Goal: Find specific page/section: Find specific page/section

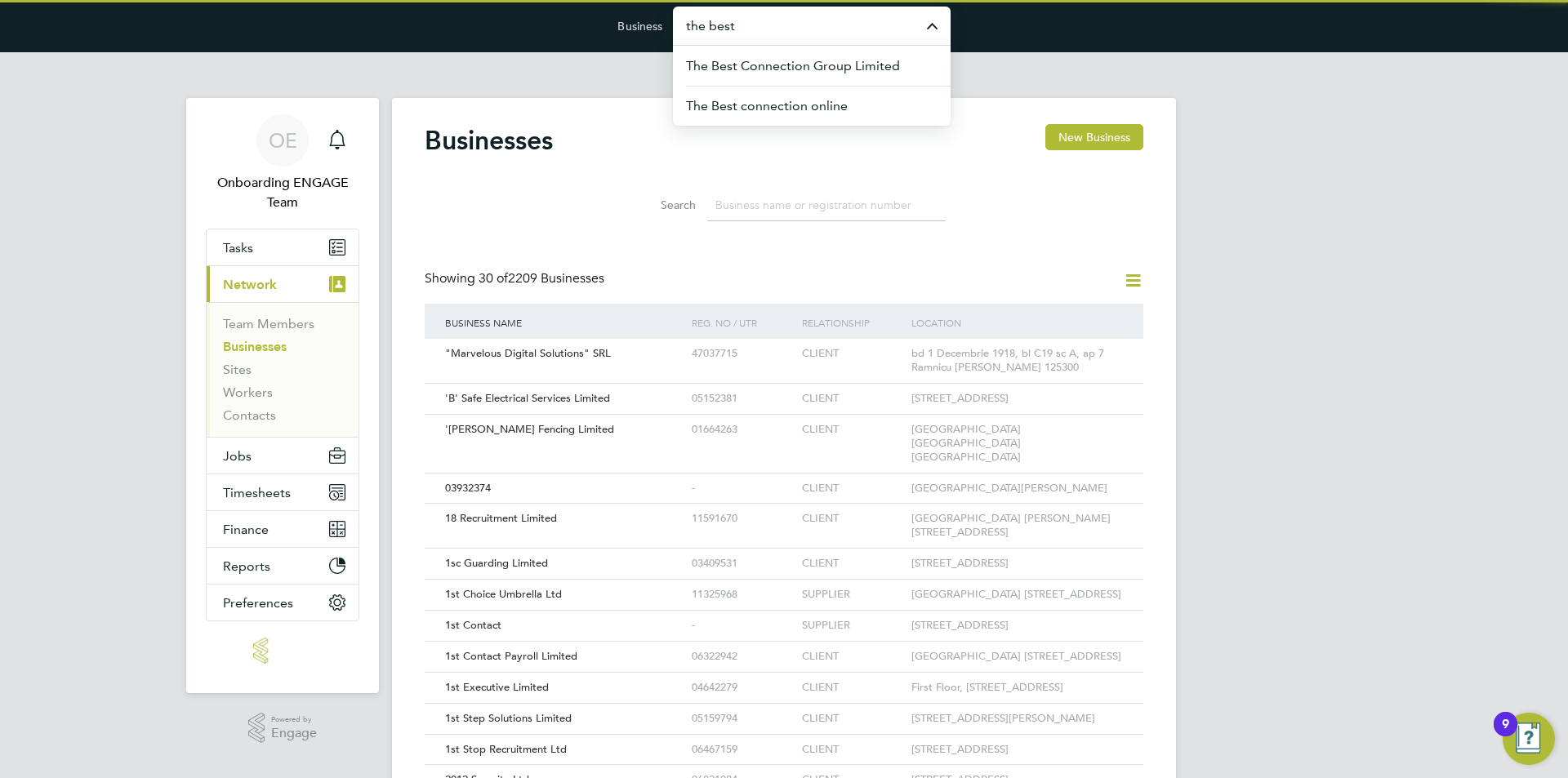
click at [582, 192] on div "Search" at bounding box center [784, 201] width 719 height 56
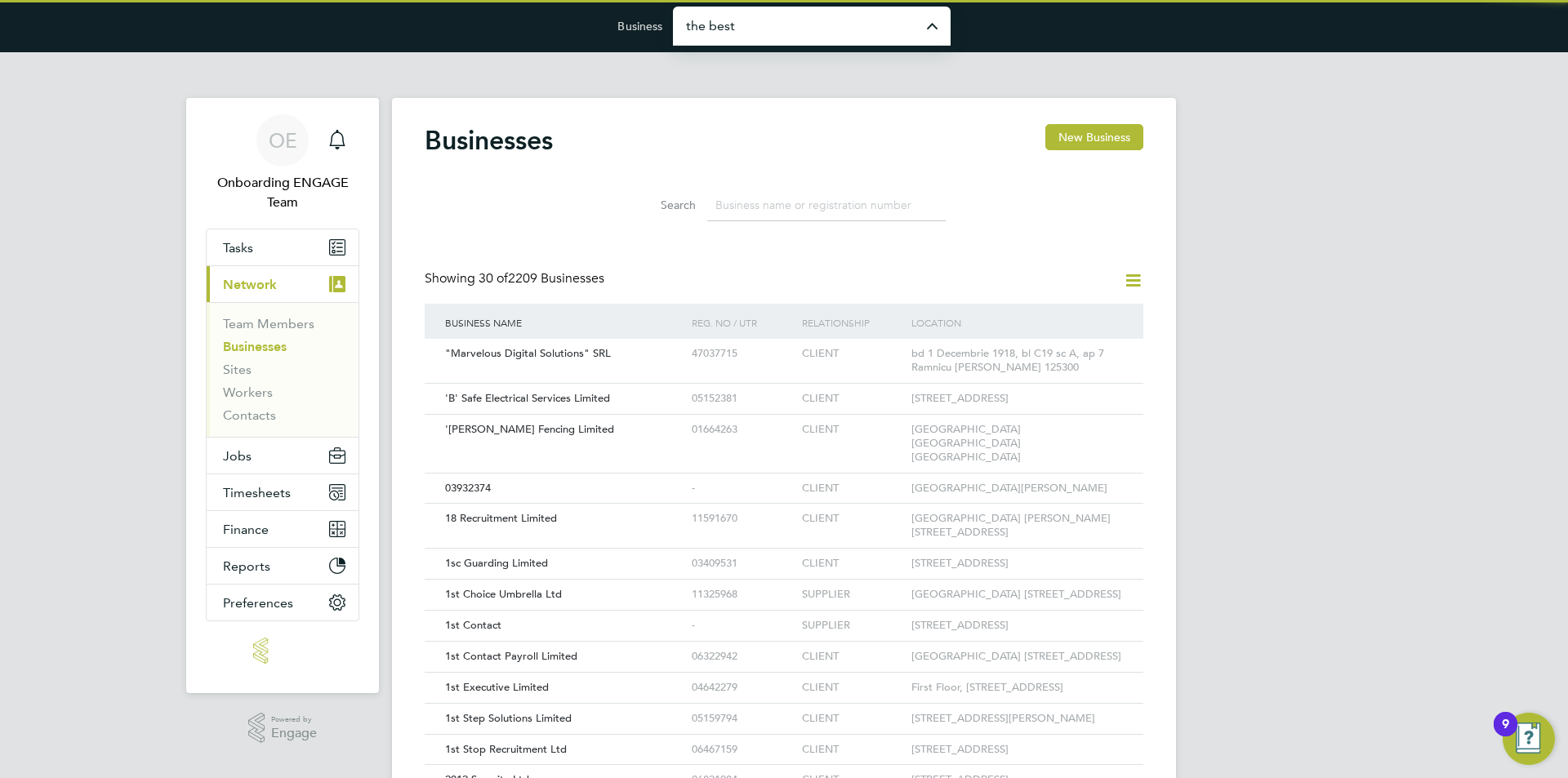
type input "Engage Partners"
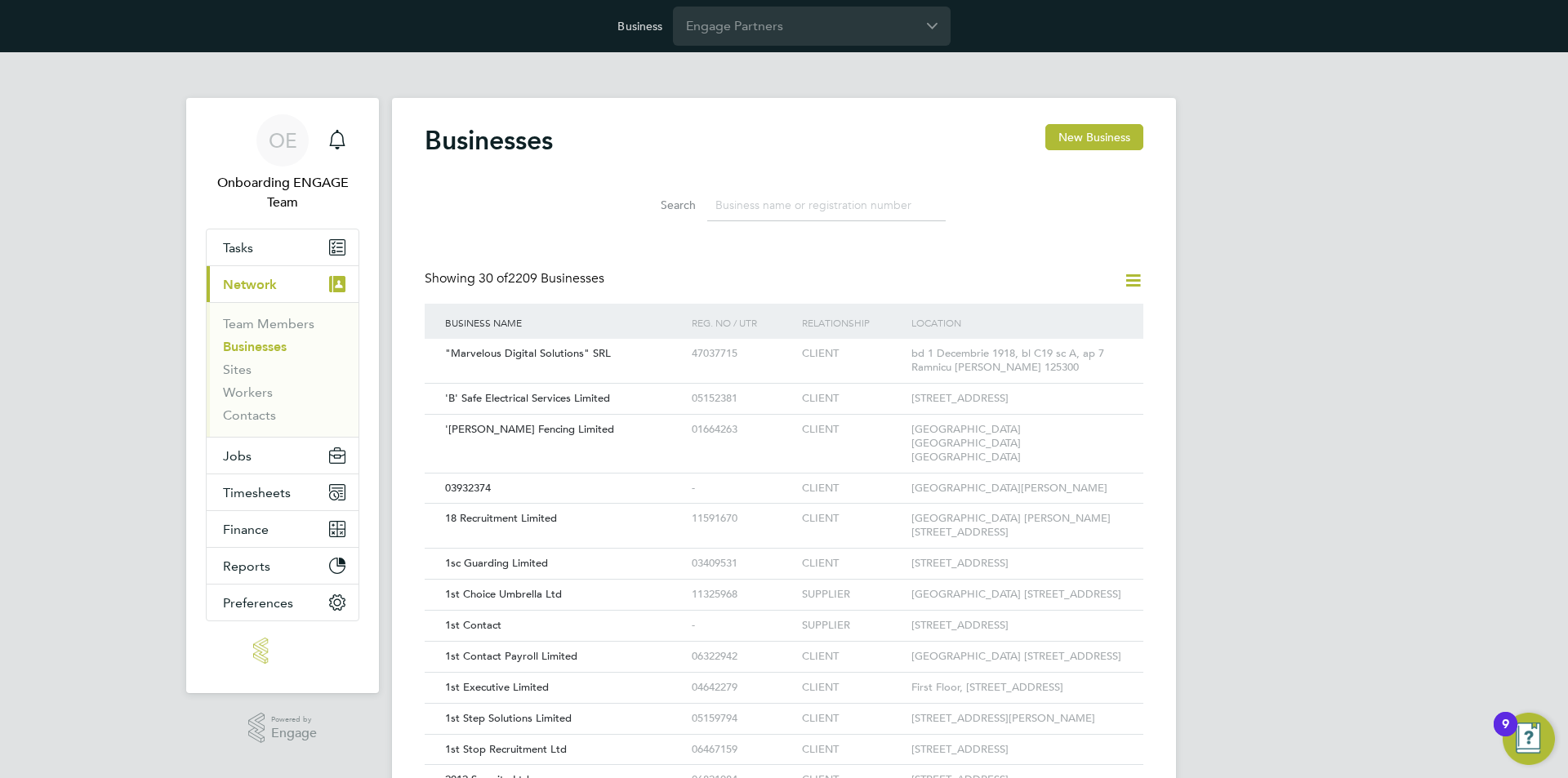
click at [745, 200] on input at bounding box center [827, 205] width 239 height 32
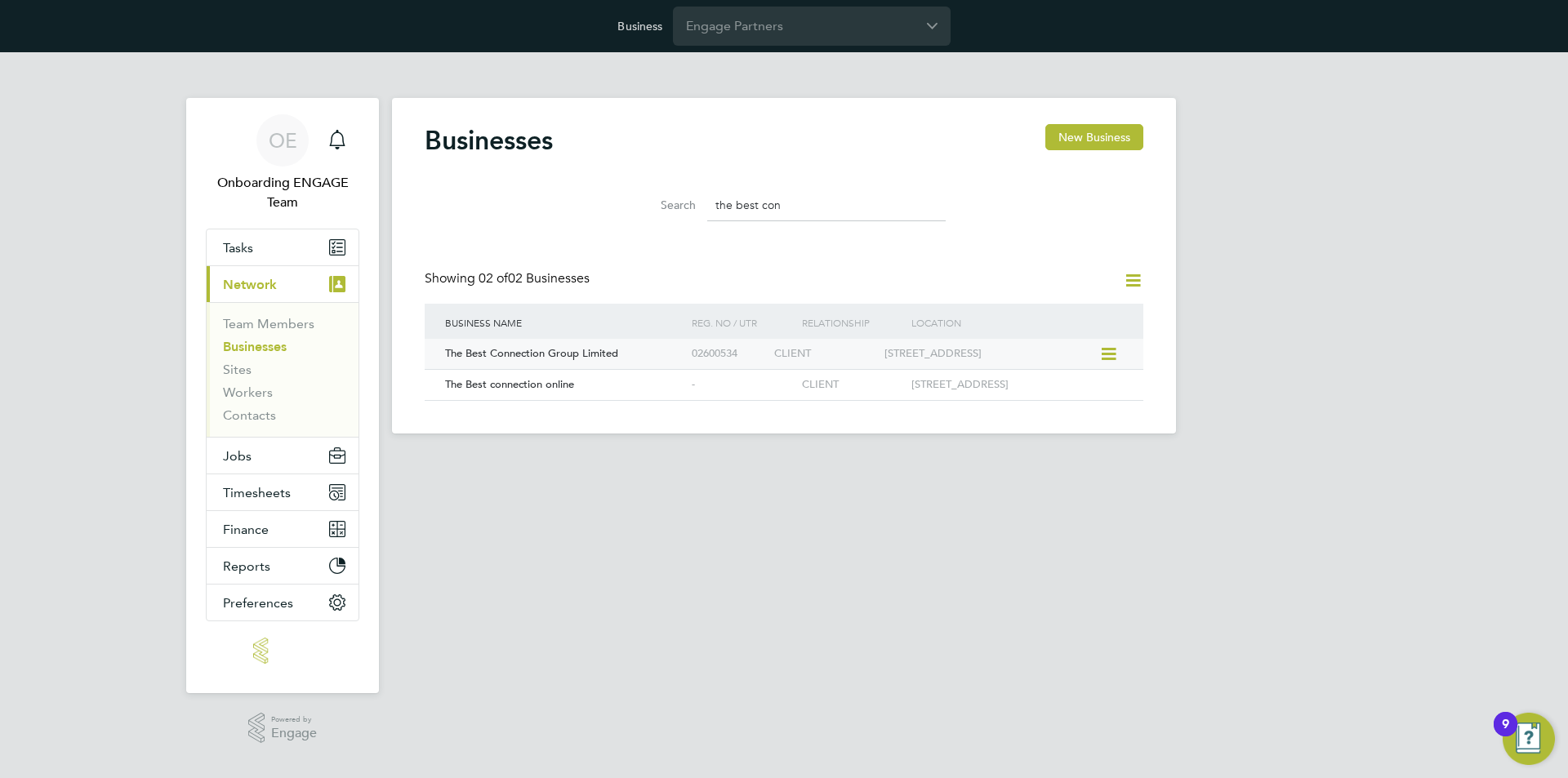
type input "the best con"
click at [601, 345] on div "The Best Connection Group Limited" at bounding box center [564, 354] width 246 height 30
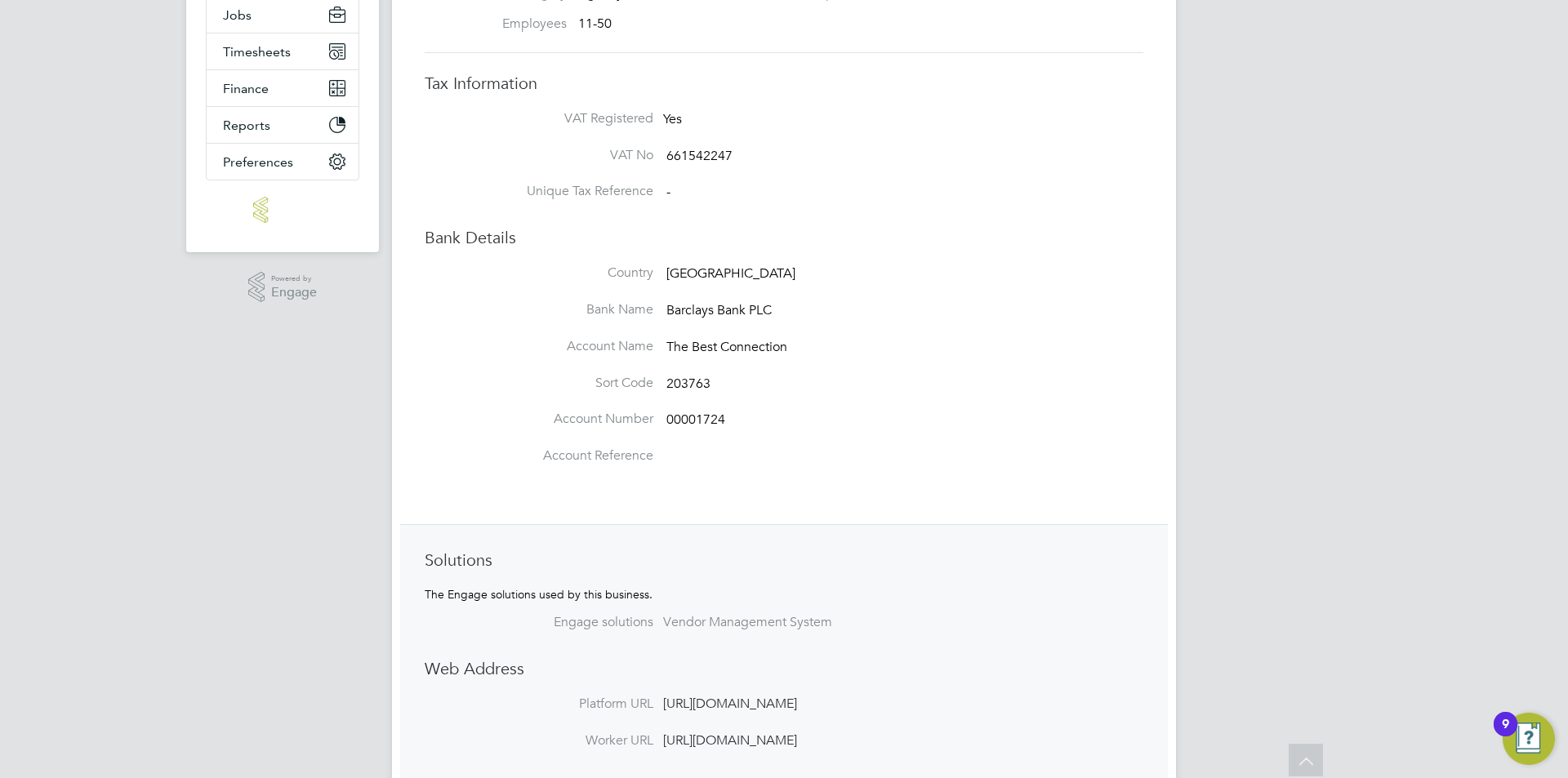
scroll to position [490, 0]
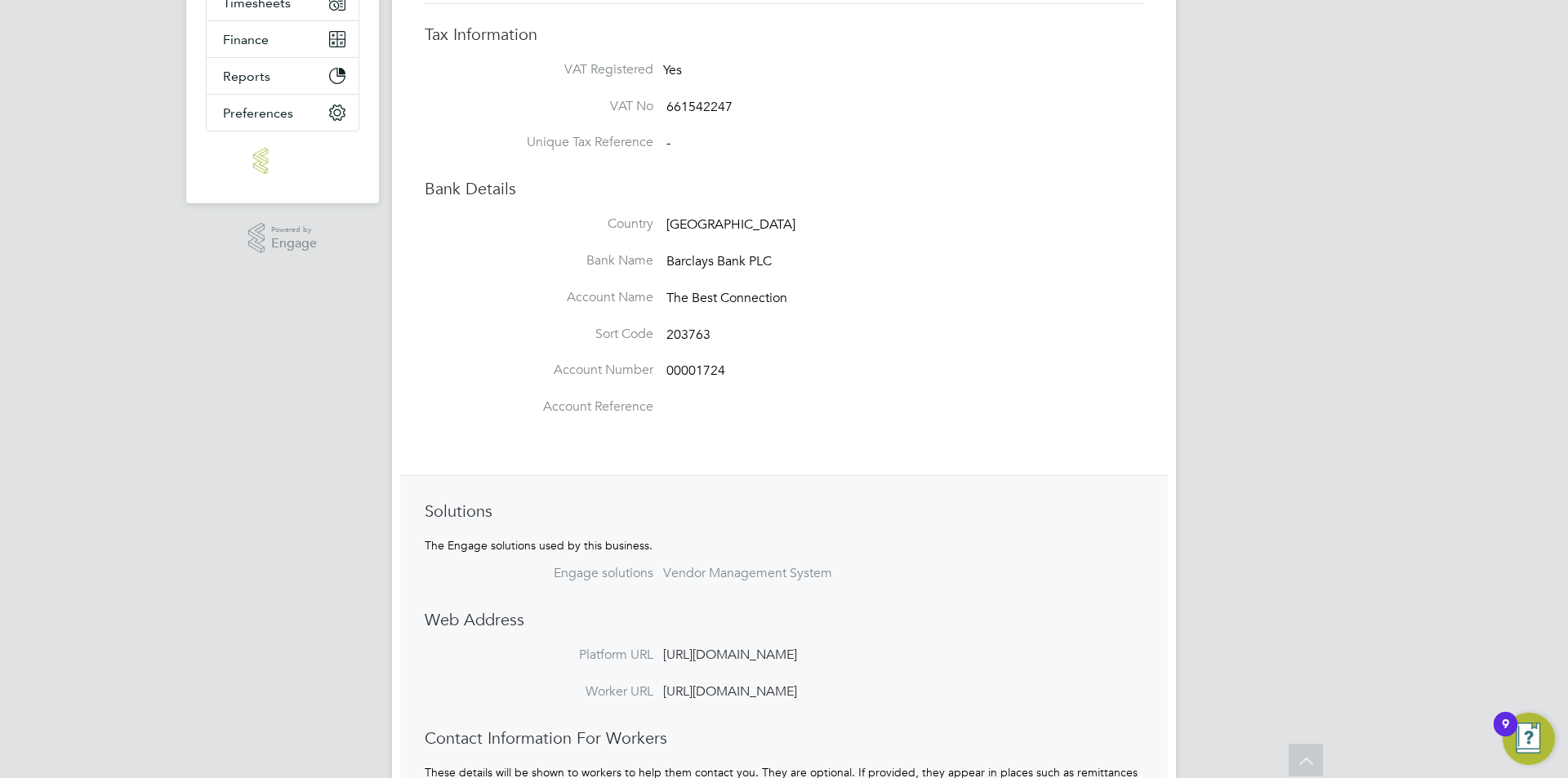
click at [959, 315] on li "Account Name The Best Connection" at bounding box center [817, 307] width 654 height 36
